Goal: Information Seeking & Learning: Learn about a topic

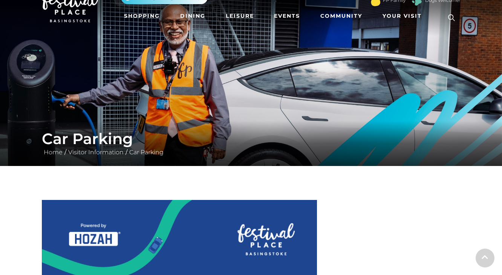
scroll to position [24, 0]
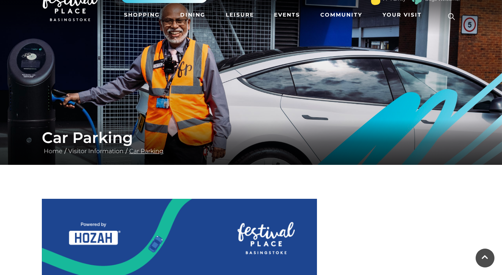
click at [135, 151] on link "Car Parking" at bounding box center [146, 150] width 38 height 7
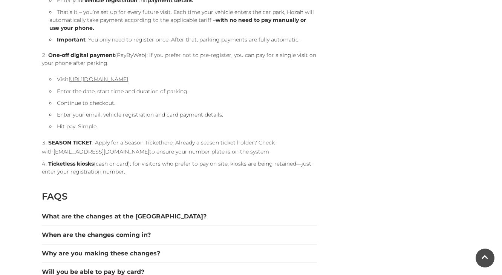
scroll to position [883, 0]
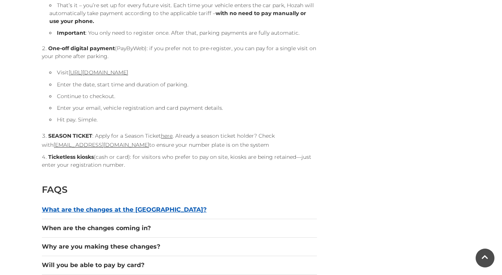
click at [90, 209] on button "What are the changes at the [GEOGRAPHIC_DATA]?" at bounding box center [179, 209] width 275 height 9
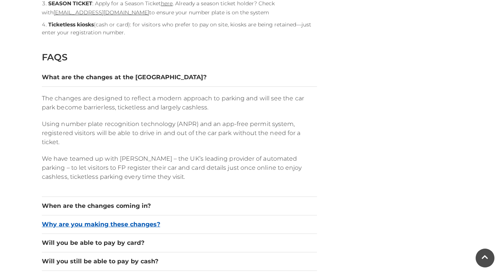
scroll to position [1016, 0]
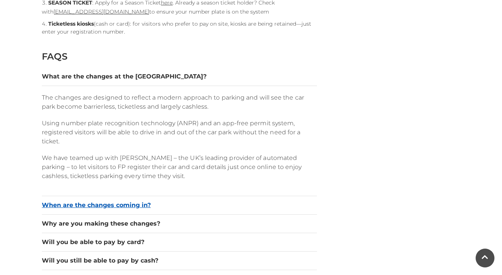
click at [56, 204] on button "When are the changes coming in?" at bounding box center [179, 204] width 275 height 9
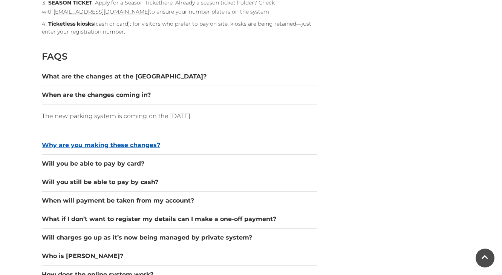
click at [79, 148] on button "Why are you making these changes?" at bounding box center [179, 144] width 275 height 9
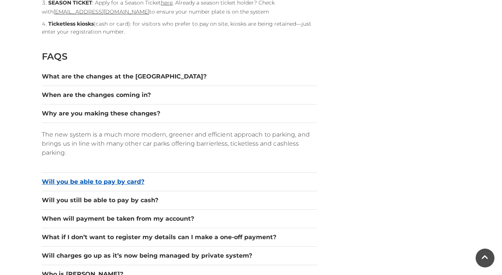
click at [82, 180] on button "Will you be able to pay by card?" at bounding box center [179, 181] width 275 height 9
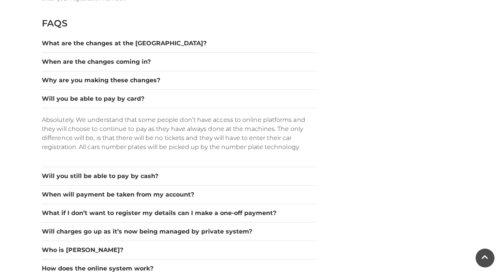
scroll to position [1050, 0]
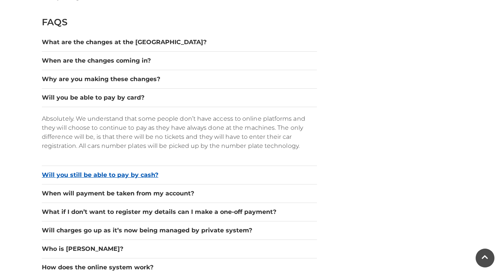
click at [139, 173] on button "Will you still be able to pay by cash?" at bounding box center [179, 174] width 275 height 9
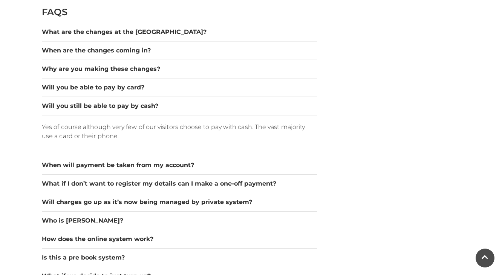
scroll to position [1065, 0]
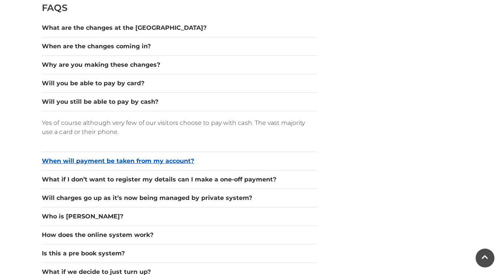
click at [117, 162] on button "When will payment be taken from my account?" at bounding box center [179, 160] width 275 height 9
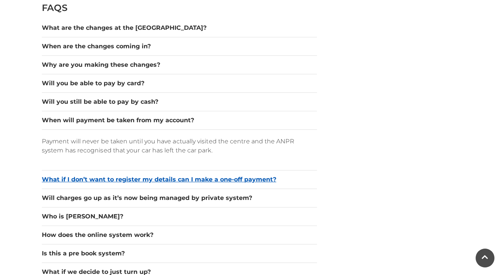
click at [123, 177] on button "What if I don’t want to register my details can I make a one-off payment?" at bounding box center [179, 179] width 275 height 9
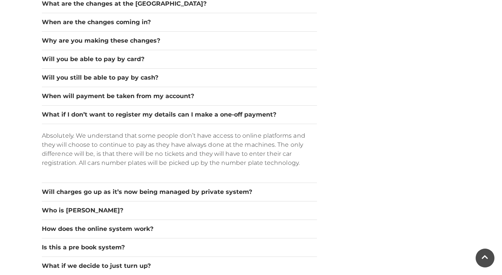
scroll to position [1094, 0]
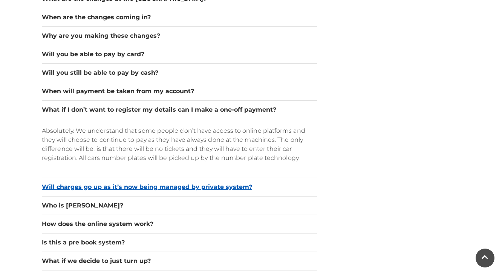
click at [151, 186] on button "Will charges go up as it’s now being managed by private system?" at bounding box center [179, 186] width 275 height 9
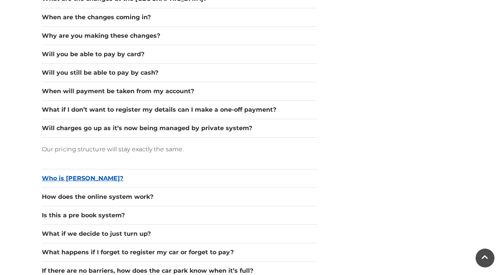
click at [76, 176] on button "Who is [PERSON_NAME]?" at bounding box center [179, 178] width 275 height 9
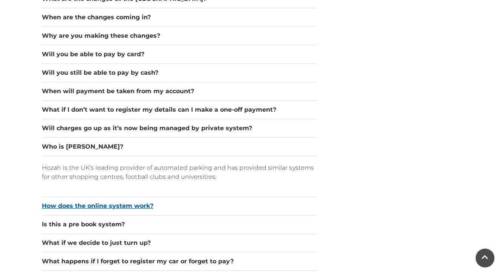
click at [98, 203] on button "How does the online system work?" at bounding box center [179, 205] width 275 height 9
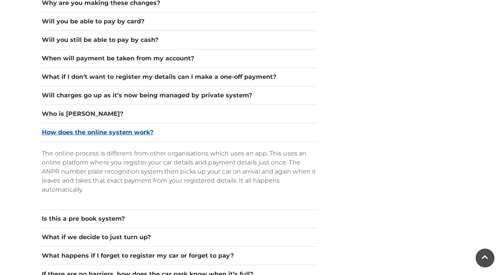
scroll to position [1133, 0]
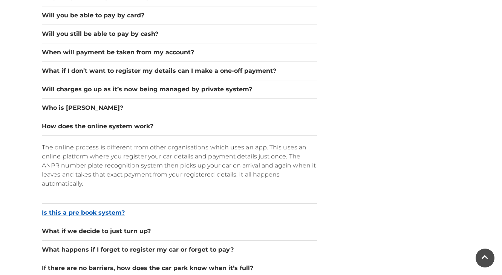
click at [94, 211] on button "Is this a pre book system?" at bounding box center [179, 212] width 275 height 9
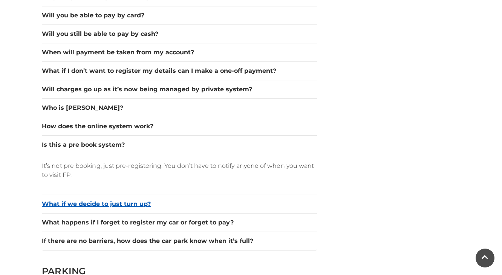
click at [95, 201] on button "What if we decide to just turn up?" at bounding box center [179, 203] width 275 height 9
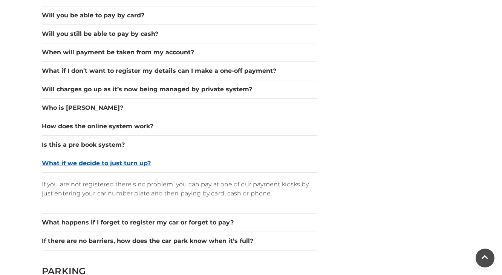
scroll to position [1133, 0]
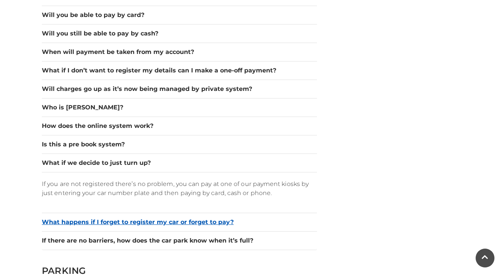
click at [112, 220] on button "What happens if I forget to register my car or forget to pay?" at bounding box center [179, 221] width 275 height 9
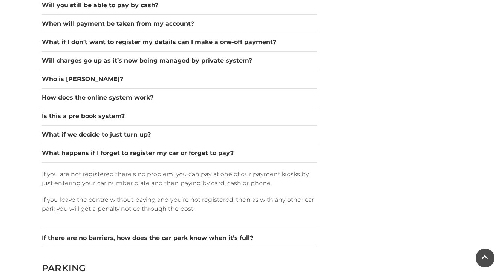
scroll to position [1166, 0]
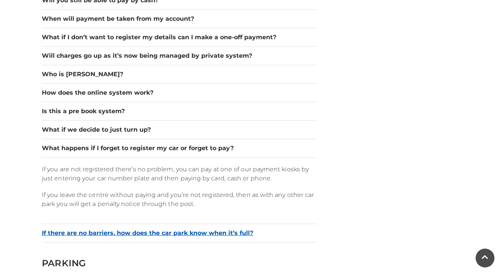
click at [129, 231] on button "If there are no barriers, how does the car park know when it’s full?" at bounding box center [179, 232] width 275 height 9
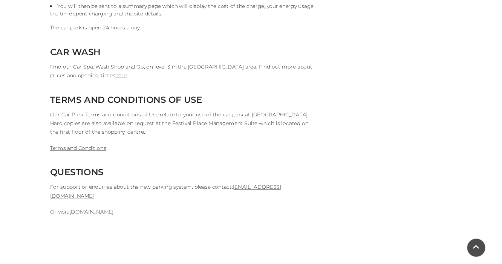
scroll to position [1927, 0]
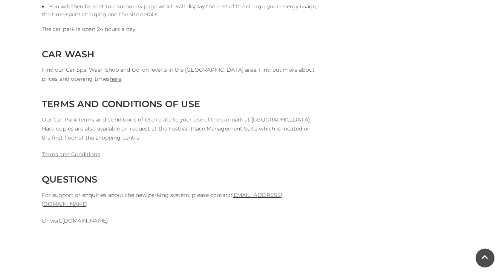
click at [85, 217] on link "[DOMAIN_NAME]" at bounding box center [85, 220] width 46 height 7
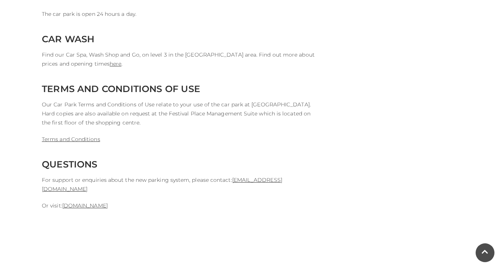
scroll to position [1943, 0]
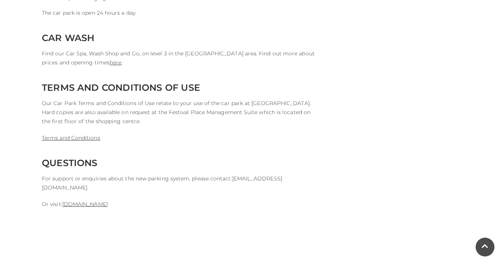
click at [240, 175] on link "[EMAIL_ADDRESS][DOMAIN_NAME]" at bounding box center [162, 183] width 240 height 16
